Goal: Transaction & Acquisition: Obtain resource

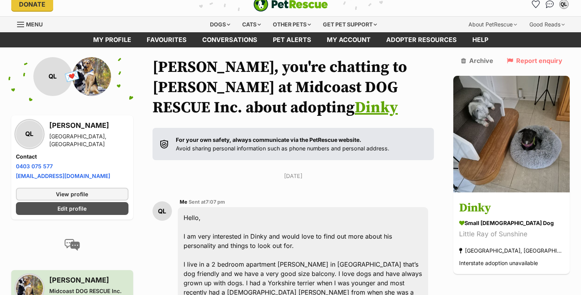
scroll to position [7, 0]
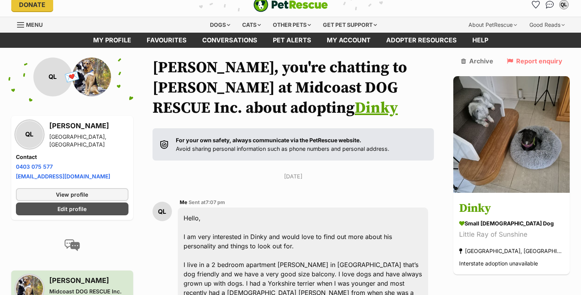
click at [355, 107] on link "Dinky" at bounding box center [376, 107] width 43 height 19
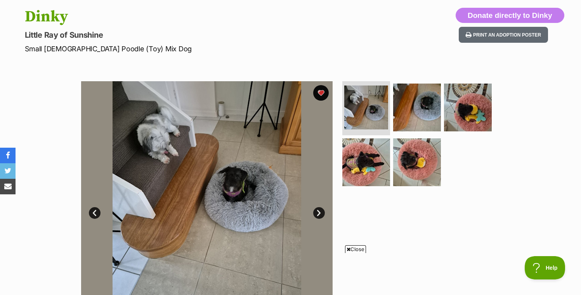
scroll to position [79, 0]
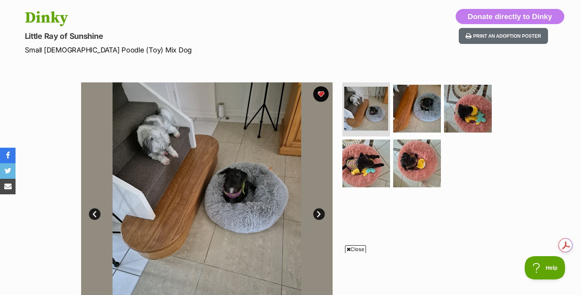
click at [317, 212] on link "Next" at bounding box center [319, 214] width 12 height 12
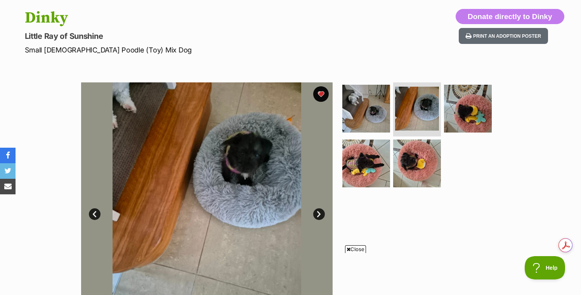
click at [317, 212] on link "Next" at bounding box center [319, 214] width 12 height 12
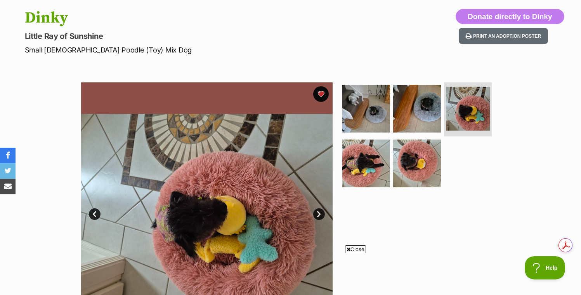
click at [319, 213] on link "Next" at bounding box center [319, 214] width 12 height 12
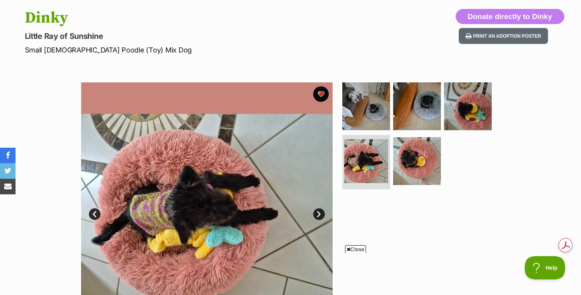
click at [320, 213] on link "Next" at bounding box center [319, 214] width 12 height 12
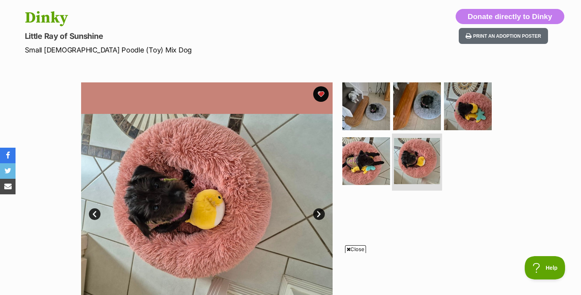
scroll to position [0, 0]
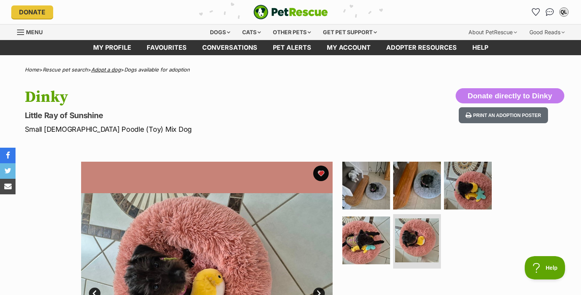
click at [117, 69] on link "Adopt a dog" at bounding box center [106, 69] width 30 height 6
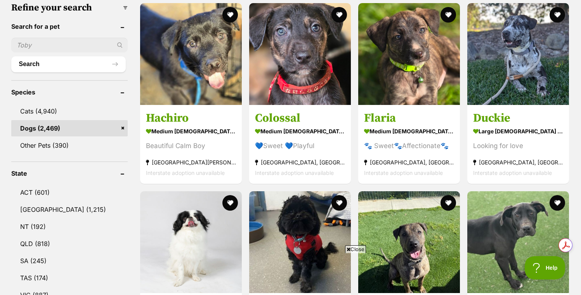
scroll to position [259, 0]
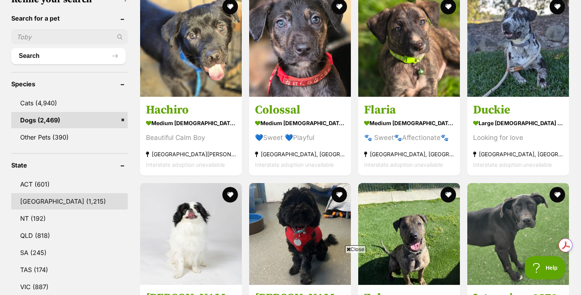
click at [41, 203] on link "NSW (1,215)" at bounding box center [69, 201] width 116 height 16
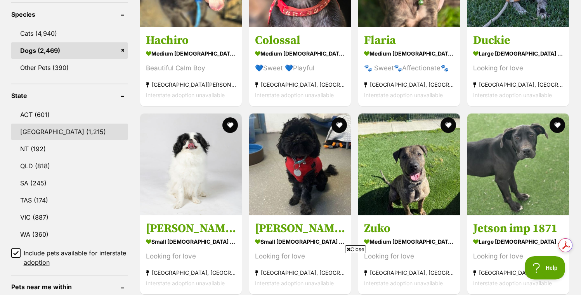
scroll to position [368, 0]
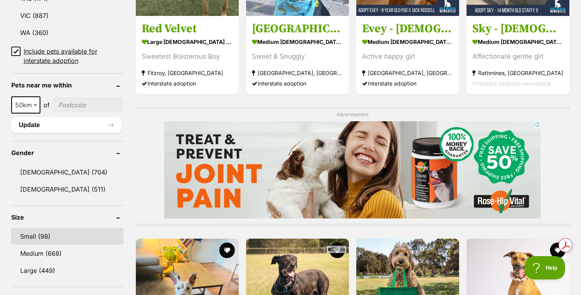
click at [35, 234] on link "Small (98)" at bounding box center [67, 236] width 112 height 16
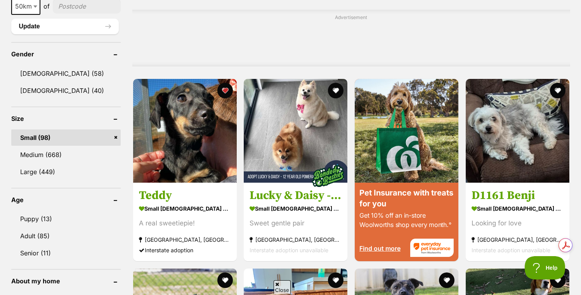
scroll to position [630, 0]
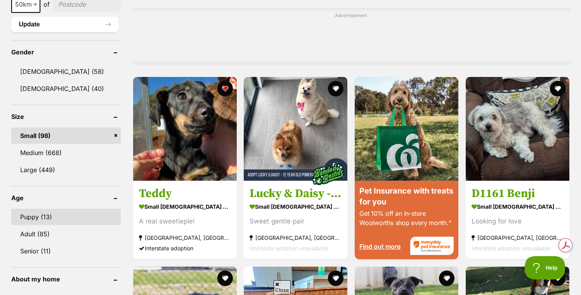
click at [64, 219] on link "Puppy (13)" at bounding box center [65, 216] width 109 height 16
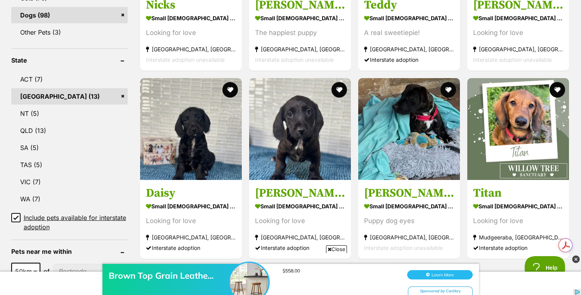
click at [16, 217] on icon at bounding box center [15, 217] width 5 height 5
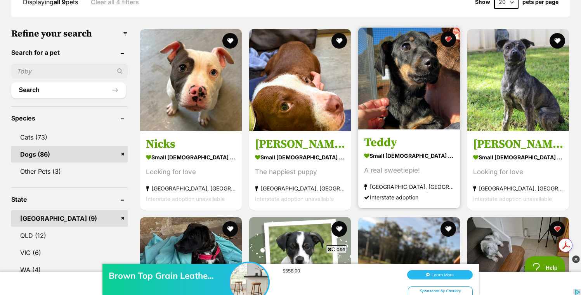
scroll to position [222, 0]
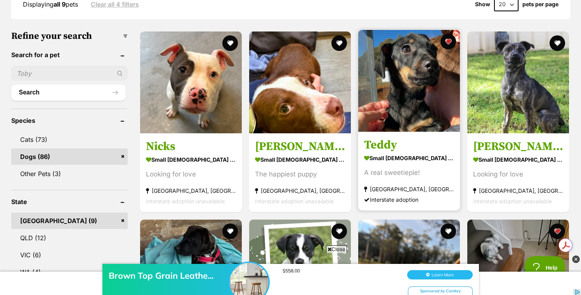
click at [384, 140] on h3 "Teddy" at bounding box center [409, 144] width 90 height 15
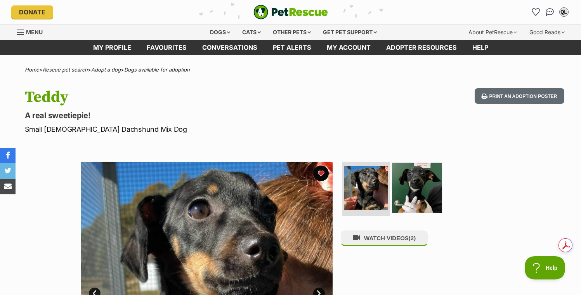
click at [403, 181] on img at bounding box center [417, 187] width 50 height 50
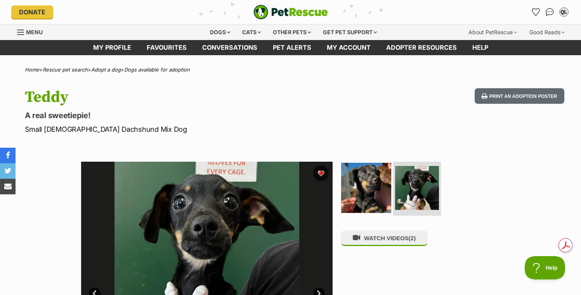
click at [368, 193] on img at bounding box center [366, 187] width 50 height 50
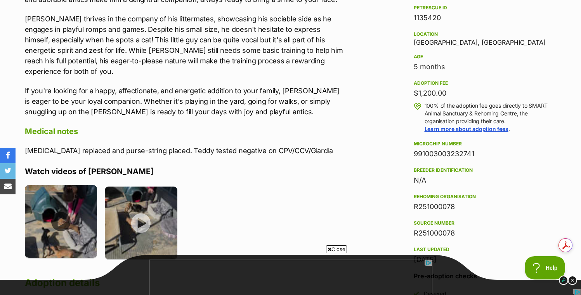
click at [65, 209] on img at bounding box center [61, 221] width 73 height 73
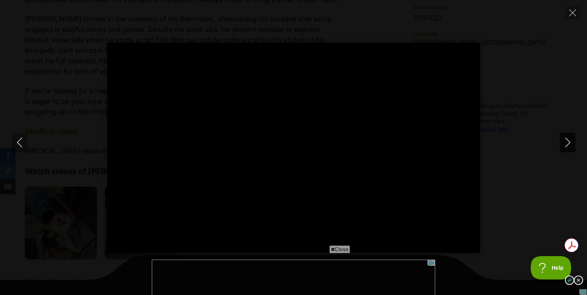
click at [570, 142] on icon "Next" at bounding box center [568, 142] width 10 height 10
type input "32.34"
click at [579, 5] on div "Pause Play % buffered 00:00 -00:17 Unmute Mute Disable captions Enable captions…" at bounding box center [293, 147] width 587 height 295
type input "26.53"
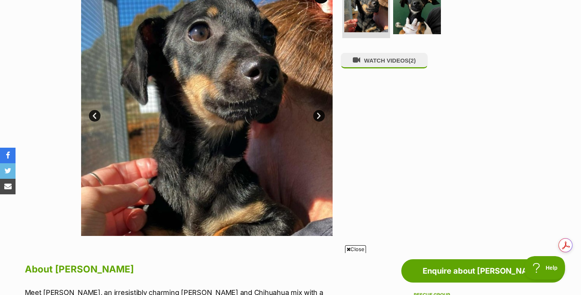
scroll to position [119, 0]
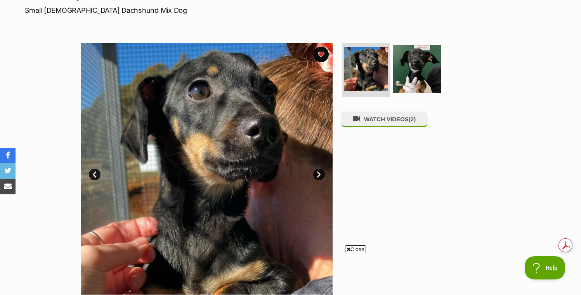
click at [318, 177] on link "Next" at bounding box center [319, 174] width 12 height 12
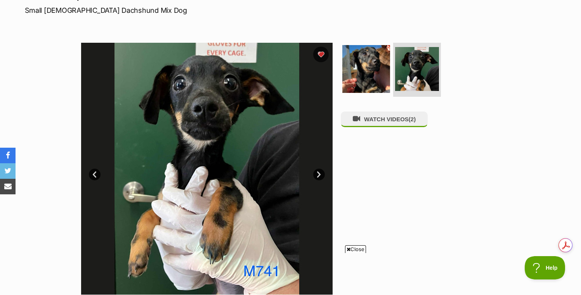
click at [318, 177] on link "Next" at bounding box center [319, 174] width 12 height 12
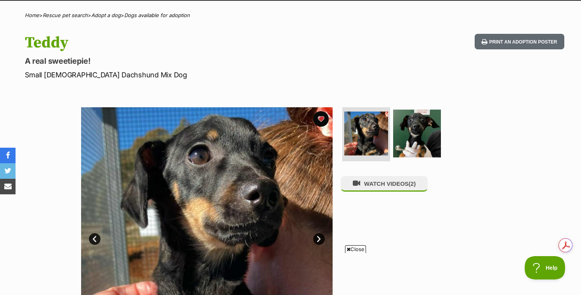
scroll to position [0, 0]
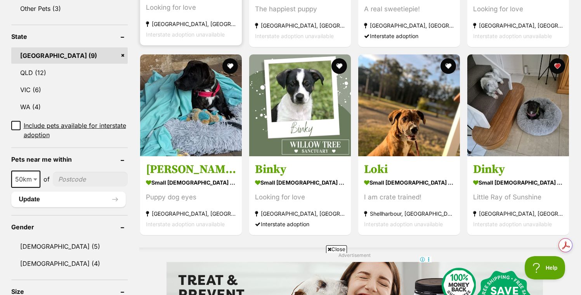
scroll to position [393, 0]
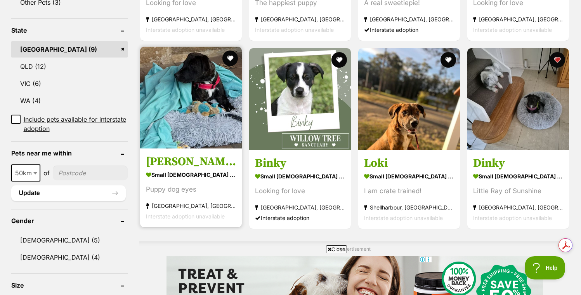
click at [191, 183] on section "small male Dog Puppy dog eyes Strathfield South, NSW Interstate adoption unavai…" at bounding box center [191, 195] width 90 height 52
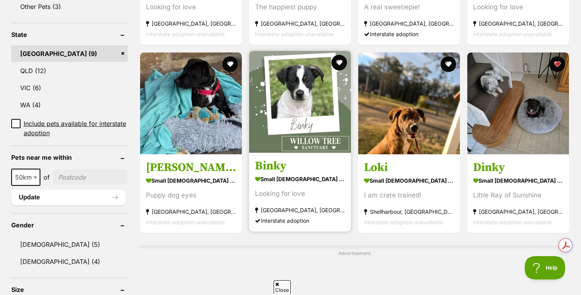
click at [295, 133] on img at bounding box center [300, 102] width 102 height 102
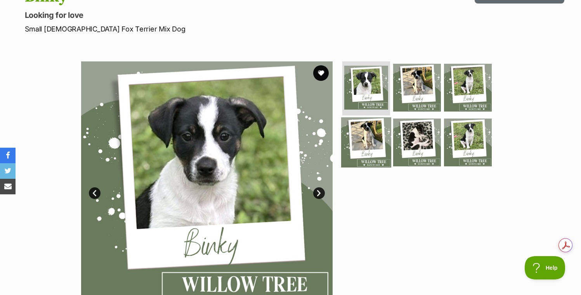
scroll to position [110, 0]
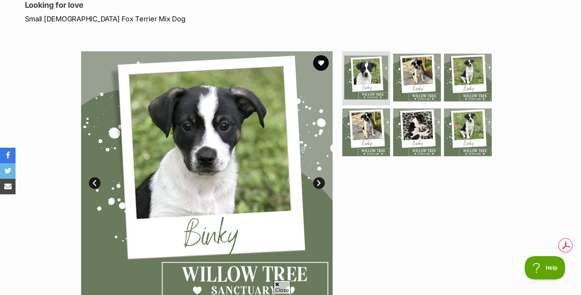
click at [319, 178] on link "Next" at bounding box center [319, 183] width 12 height 12
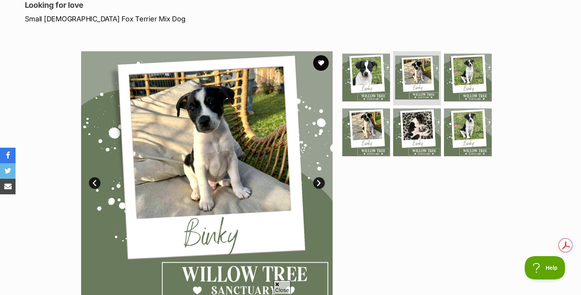
click at [319, 178] on link "Next" at bounding box center [319, 183] width 12 height 12
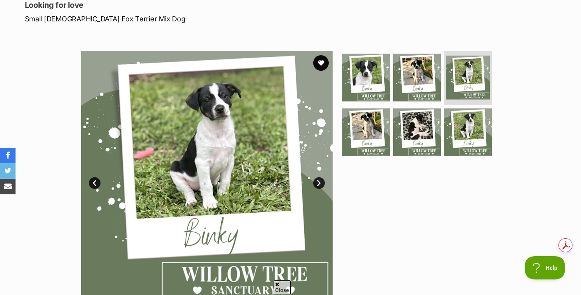
scroll to position [0, 0]
click at [319, 178] on link "Next" at bounding box center [319, 183] width 12 height 12
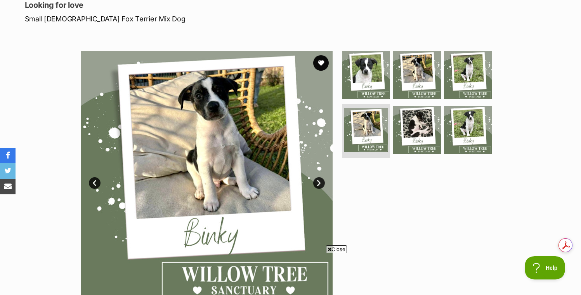
click at [319, 178] on link "Next" at bounding box center [319, 183] width 12 height 12
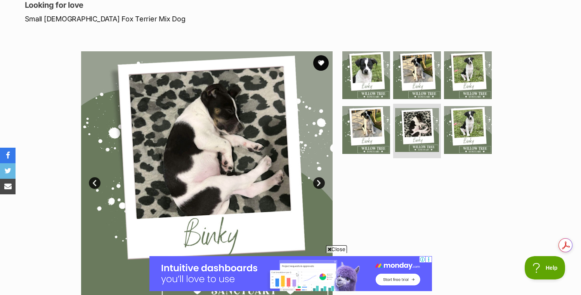
click at [319, 181] on link "Next" at bounding box center [319, 183] width 12 height 12
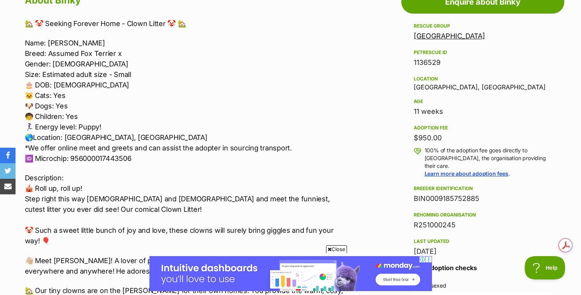
scroll to position [271, 0]
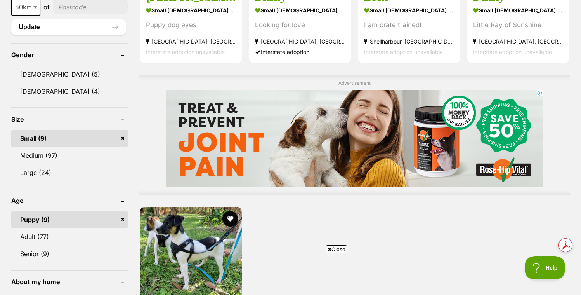
scroll to position [575, 0]
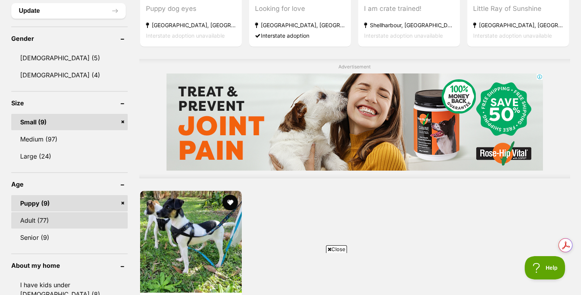
click at [97, 214] on link "Adult (77)" at bounding box center [69, 220] width 116 height 16
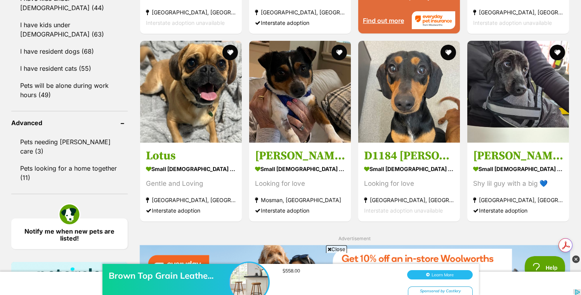
scroll to position [916, 0]
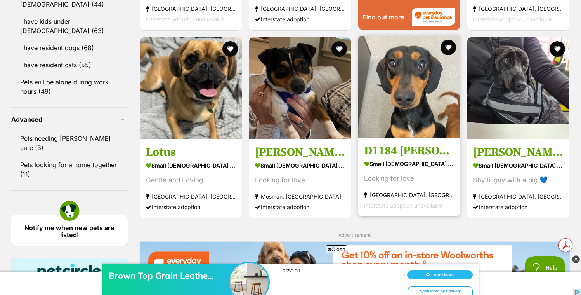
click at [406, 152] on h3 "D1184 Kevin" at bounding box center [409, 150] width 90 height 15
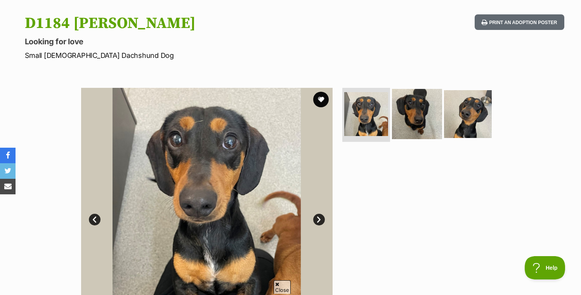
click at [424, 129] on img at bounding box center [417, 114] width 50 height 50
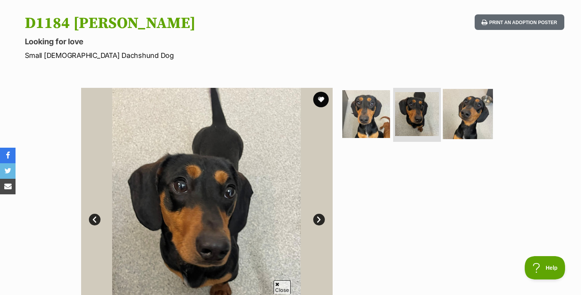
click at [451, 123] on img at bounding box center [468, 114] width 50 height 50
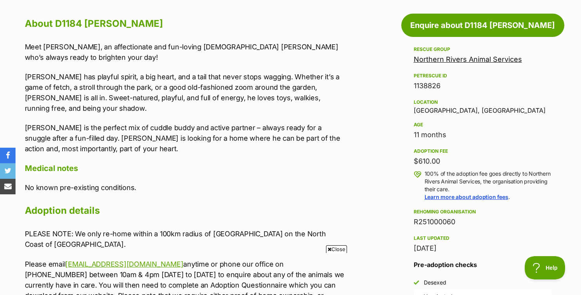
scroll to position [405, 0]
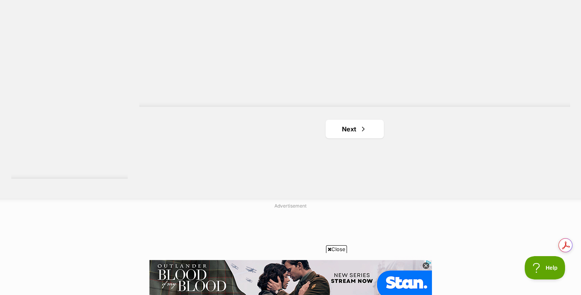
scroll to position [1426, 0]
click at [363, 135] on span "Next page" at bounding box center [364, 130] width 8 height 9
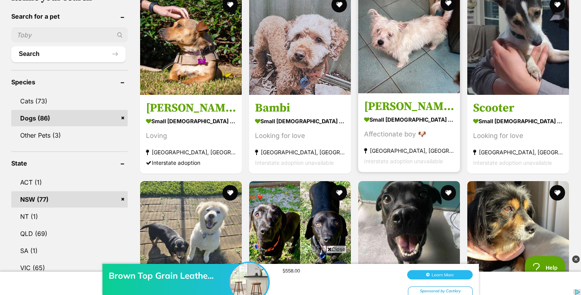
scroll to position [262, 0]
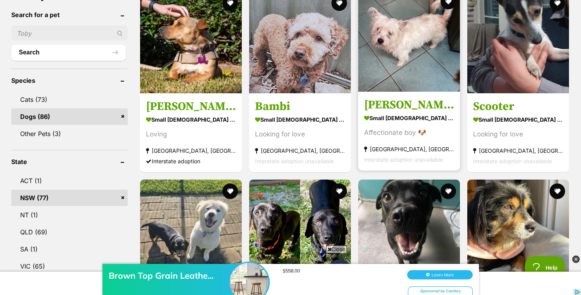
click at [399, 106] on h3 "[PERSON_NAME]" at bounding box center [409, 104] width 90 height 15
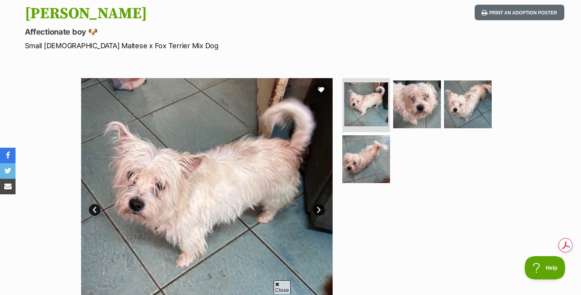
scroll to position [87, 0]
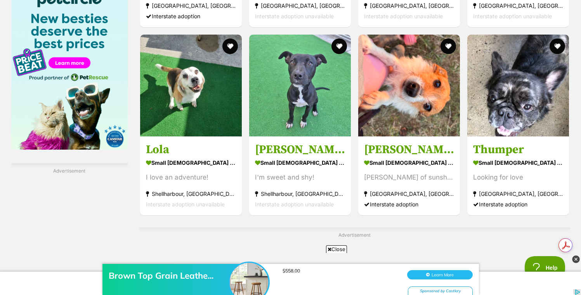
scroll to position [1190, 0]
